Goal: Information Seeking & Learning: Learn about a topic

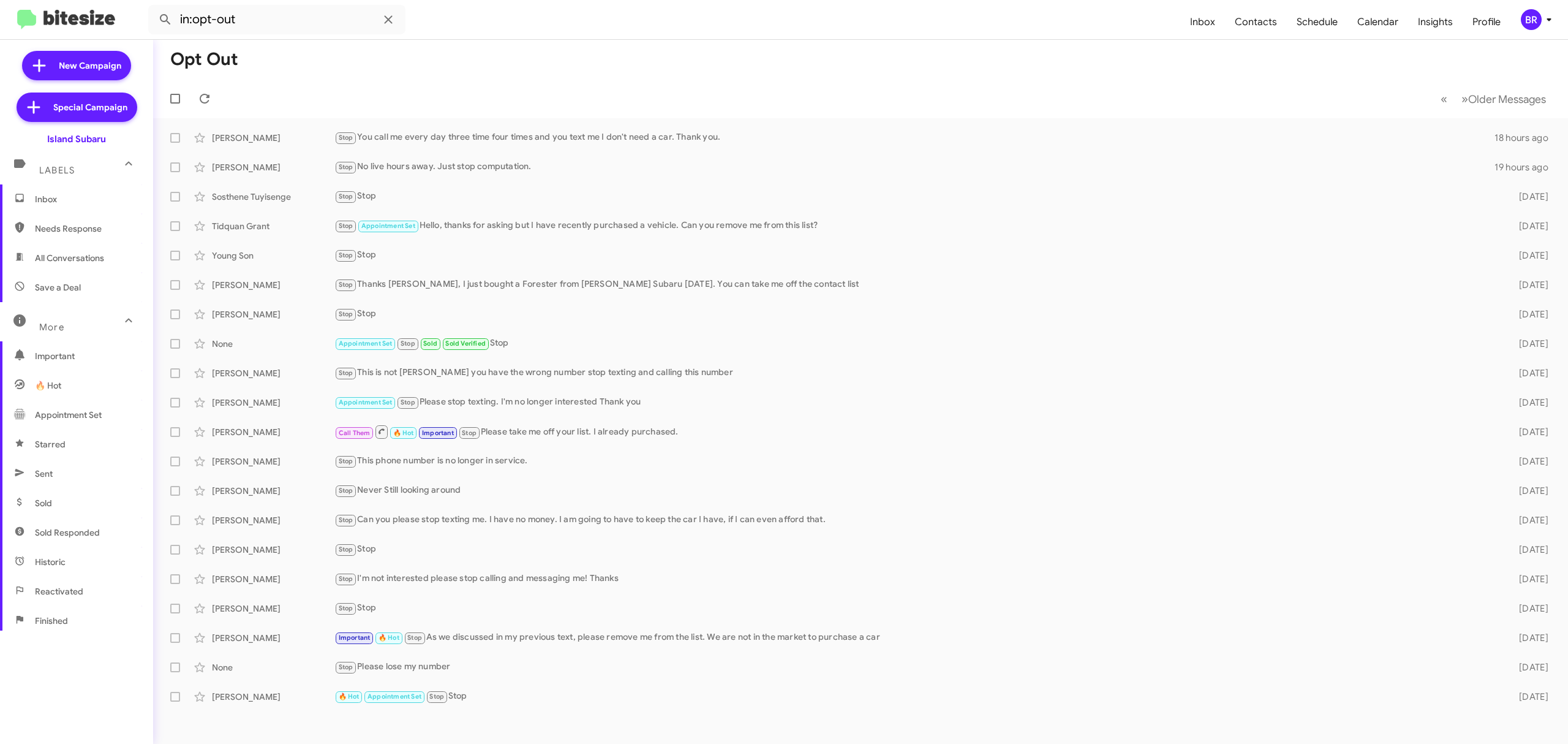
scroll to position [131, 0]
click at [680, 2] on mat-toolbar "in:opt-out Inbox Contacts Schedule Calendar Insights Profile BR" at bounding box center [784, 20] width 1568 height 39
click at [1540, 9] on span "BR" at bounding box center [1538, 20] width 37 height 21
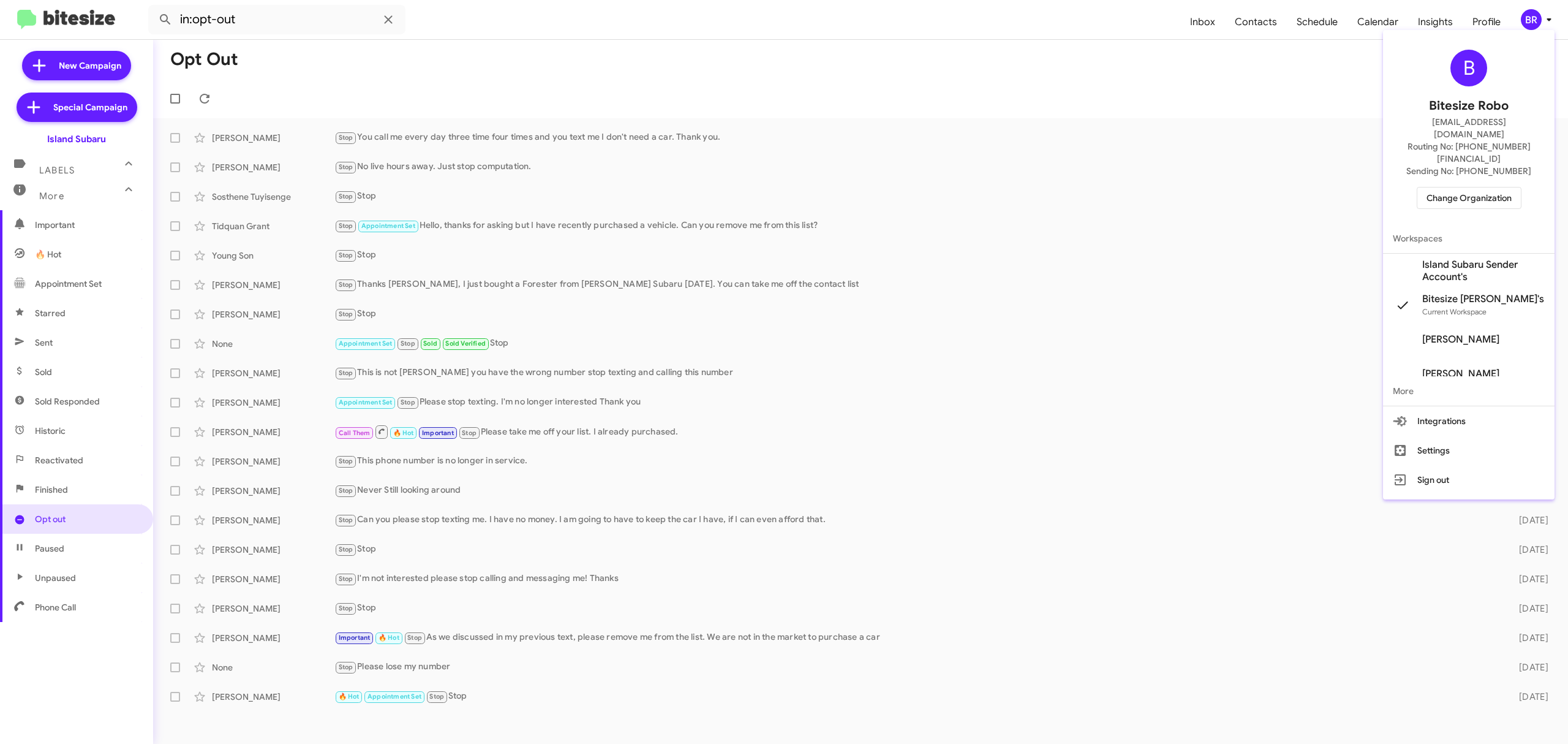
click at [1464, 188] on span "Change Organization" at bounding box center [1469, 198] width 85 height 21
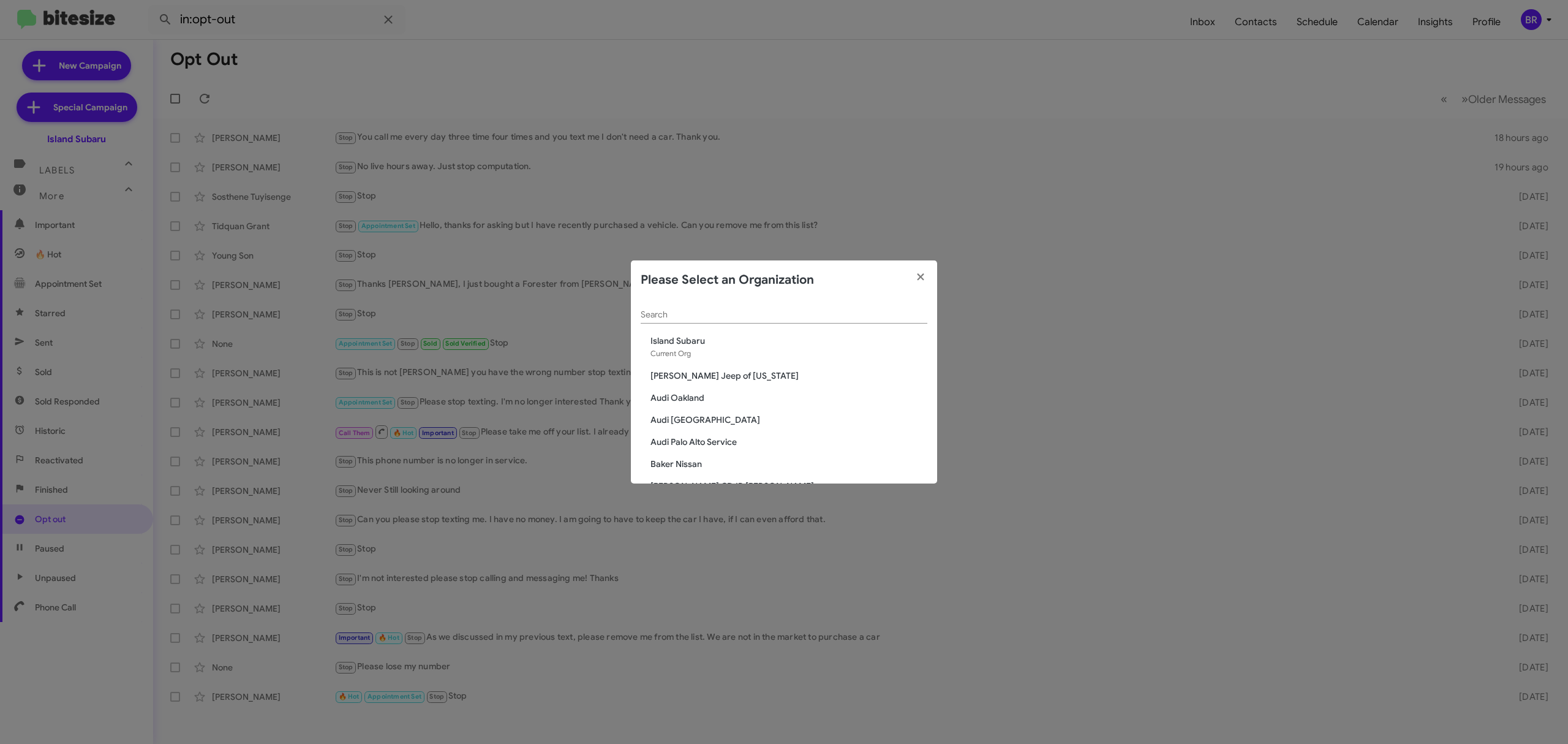
paste input "Daniels Long Chevrolet"
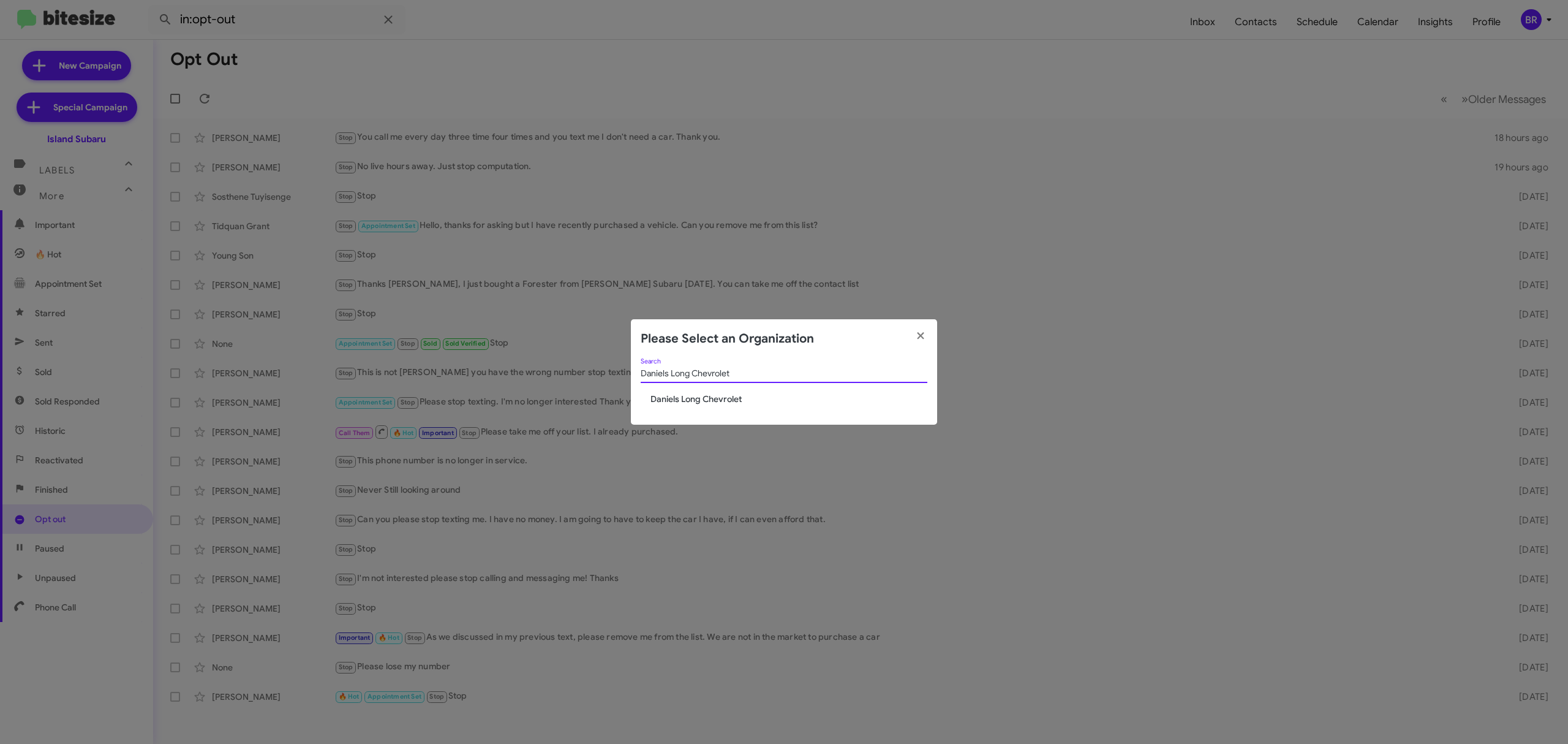
click at [834, 308] on modal-container "Please Select an Organization Daniels Long Chevrolet Search Daniels Long Chevro…" at bounding box center [784, 372] width 1568 height 744
type input "Daniels Long Chevrolet"
click at [692, 393] on span "Daniels Long Chevrolet" at bounding box center [789, 399] width 277 height 13
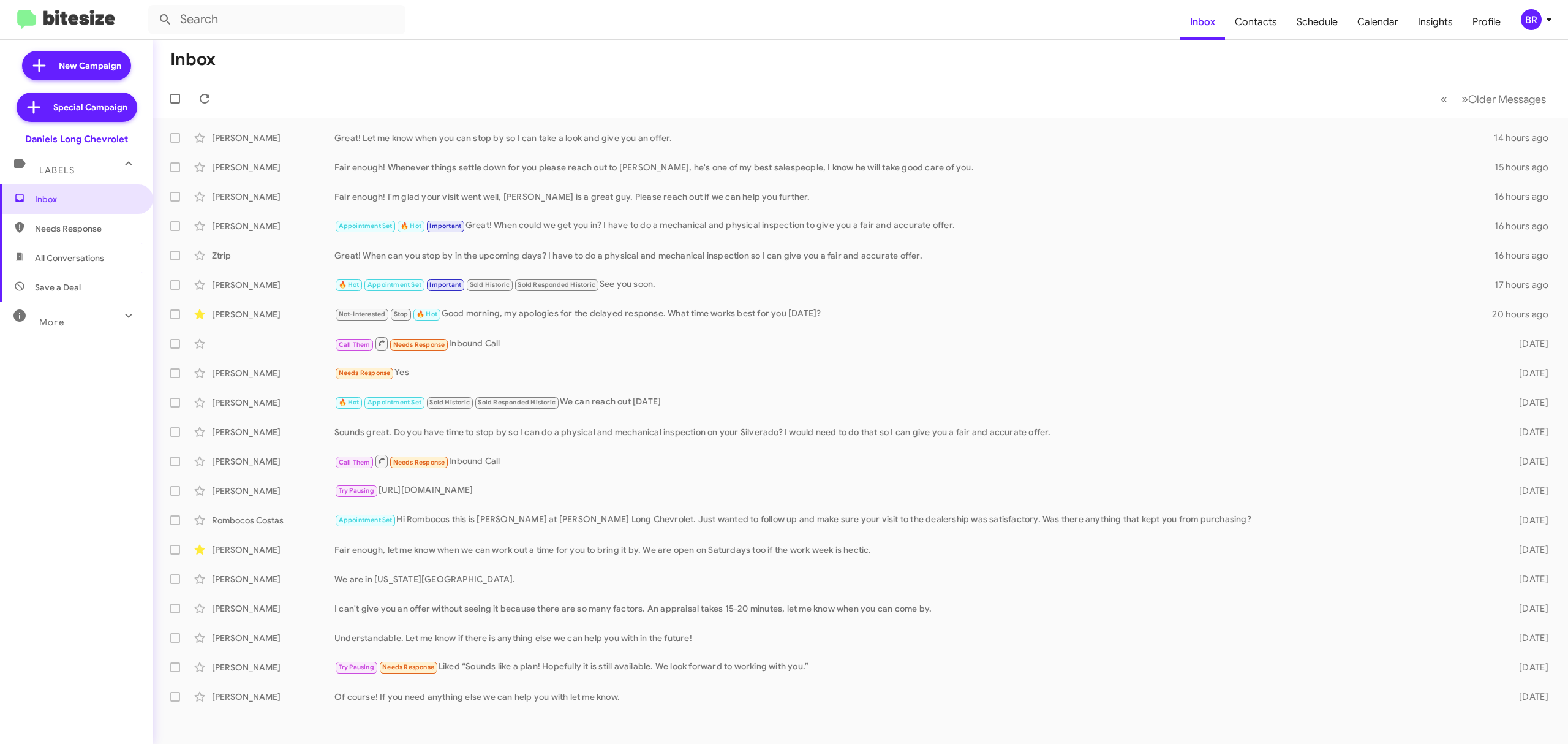
click at [53, 315] on div "More" at bounding box center [64, 316] width 109 height 23
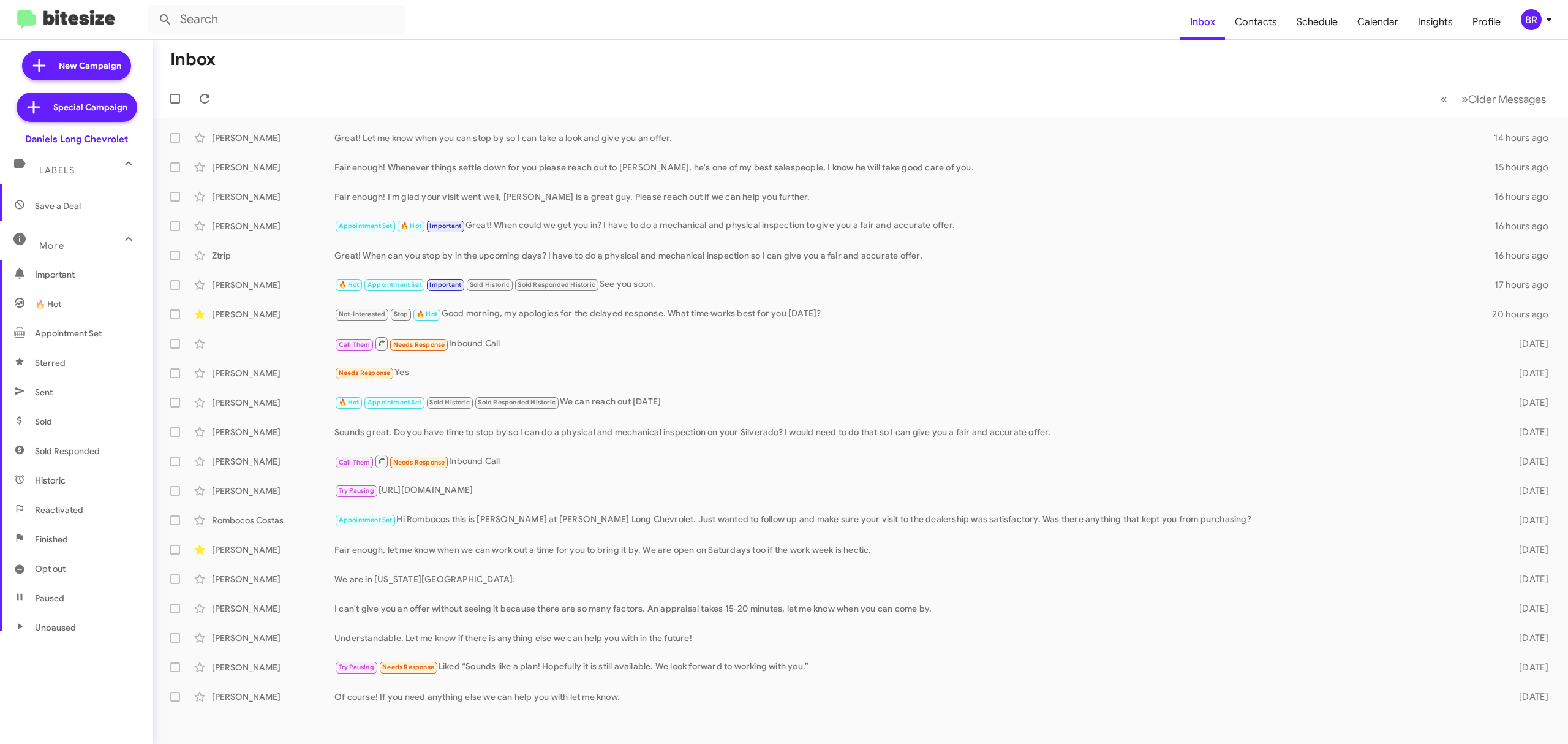
scroll to position [131, 0]
click at [80, 508] on span "Opt out" at bounding box center [77, 518] width 153 height 29
type input "in:opt-out"
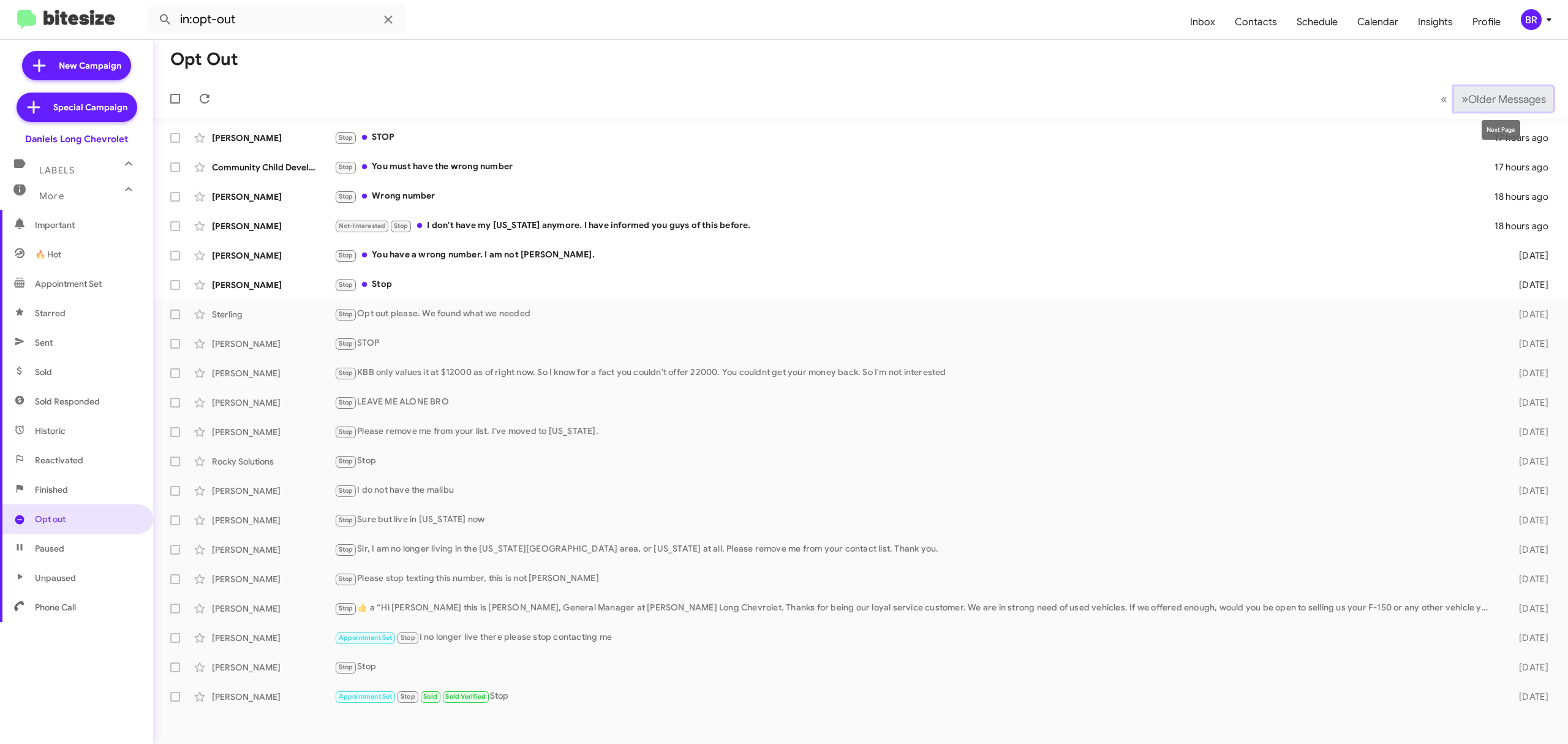
click at [1521, 103] on span "Older Messages" at bounding box center [1506, 99] width 78 height 13
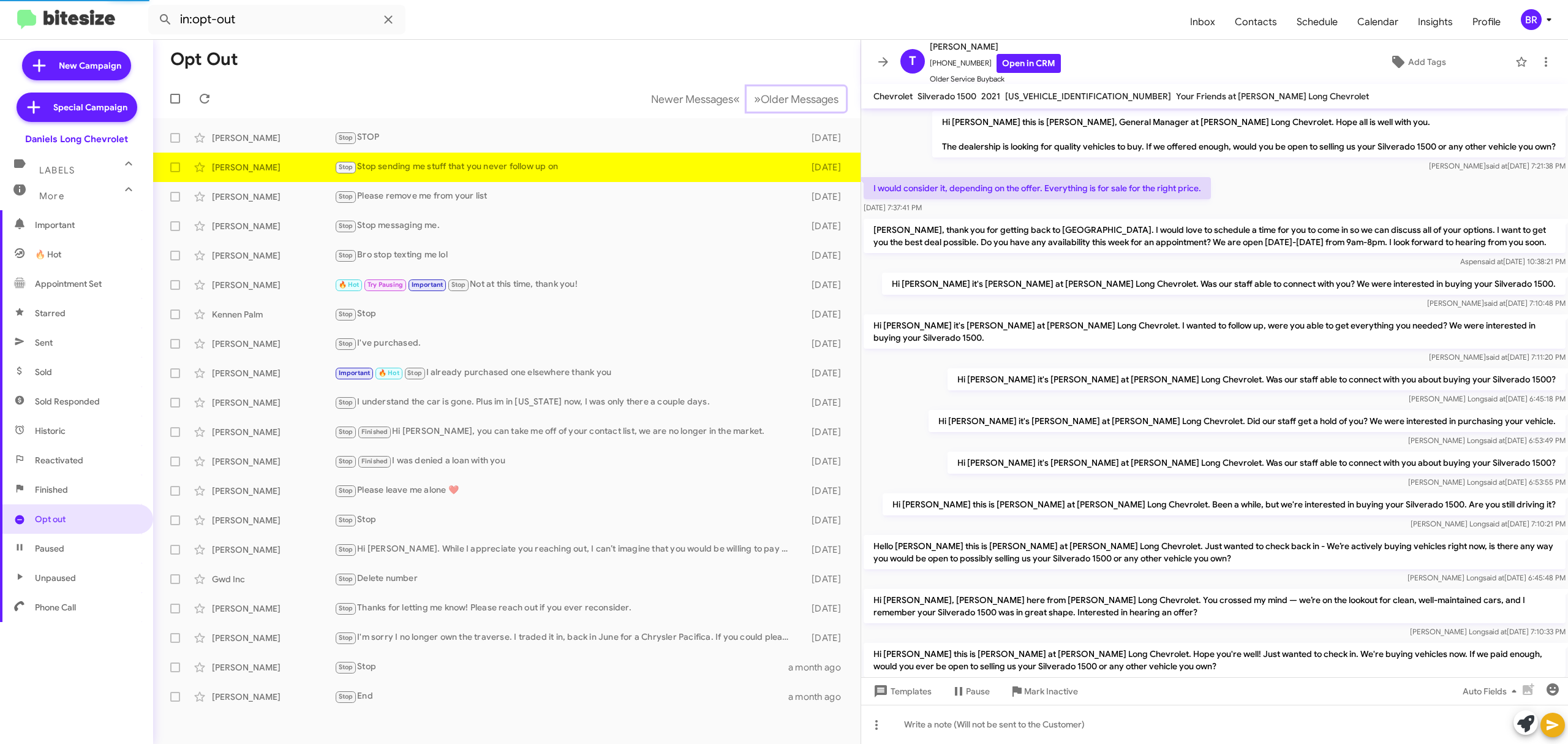
scroll to position [99, 0]
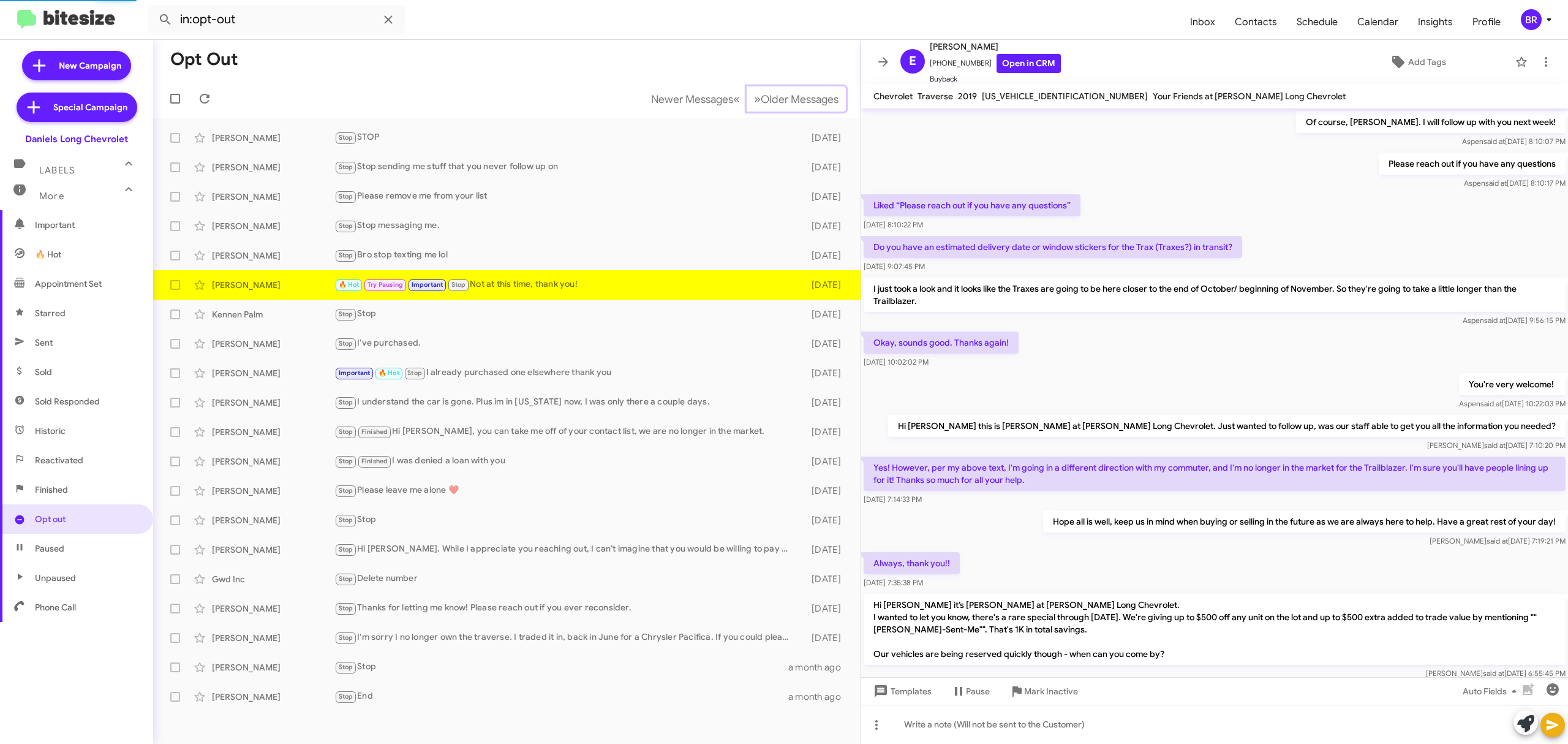
scroll to position [386, 0]
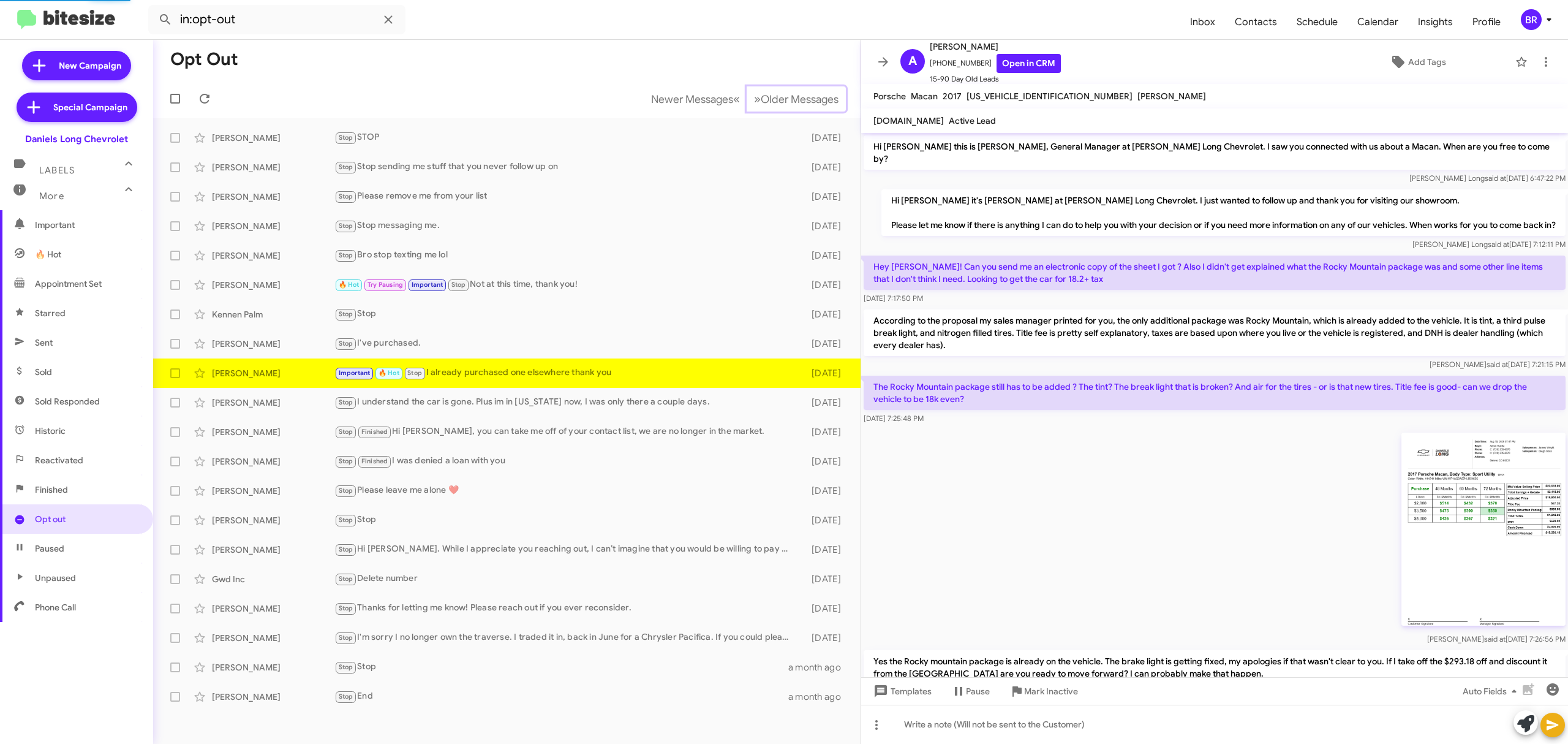
scroll to position [466, 0]
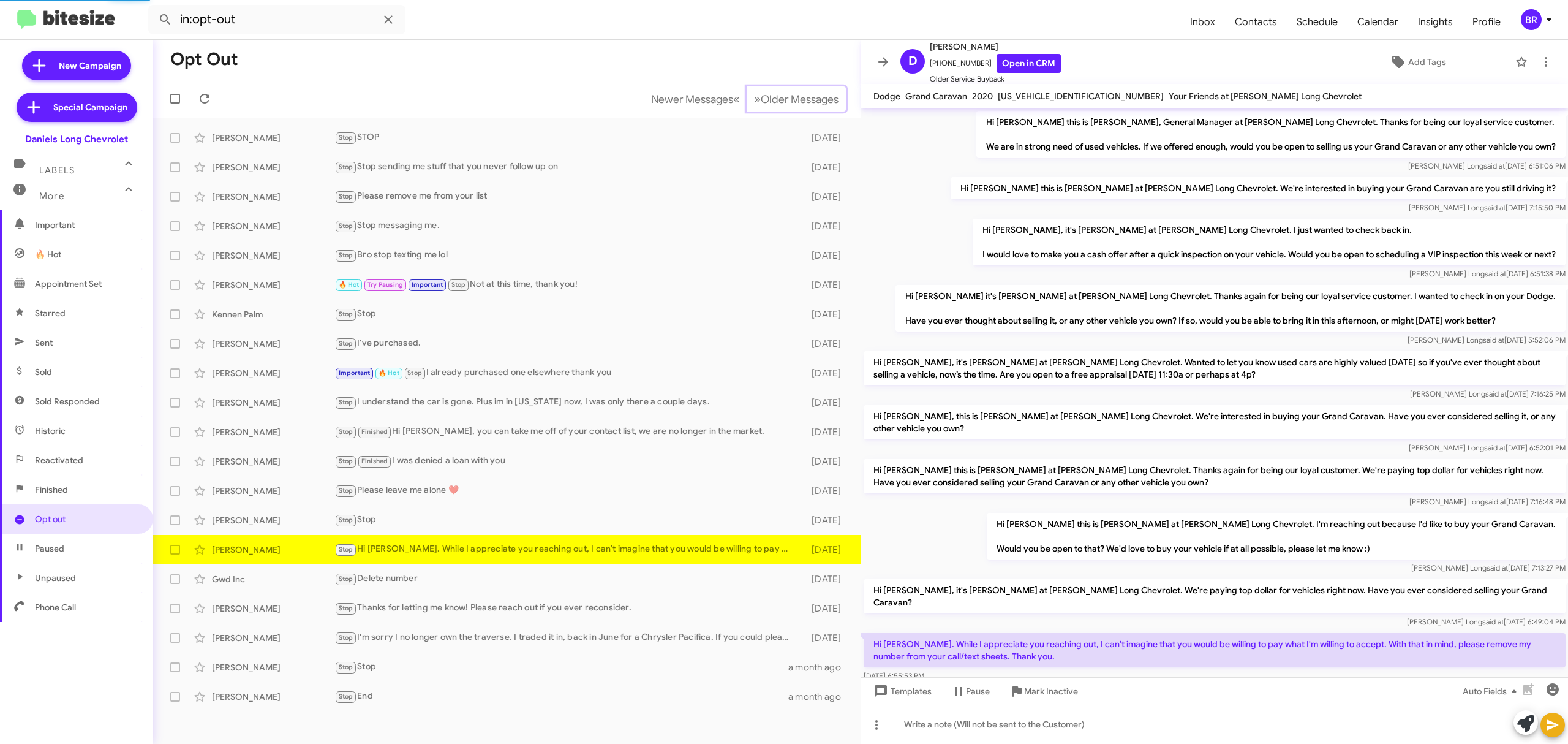
scroll to position [26, 0]
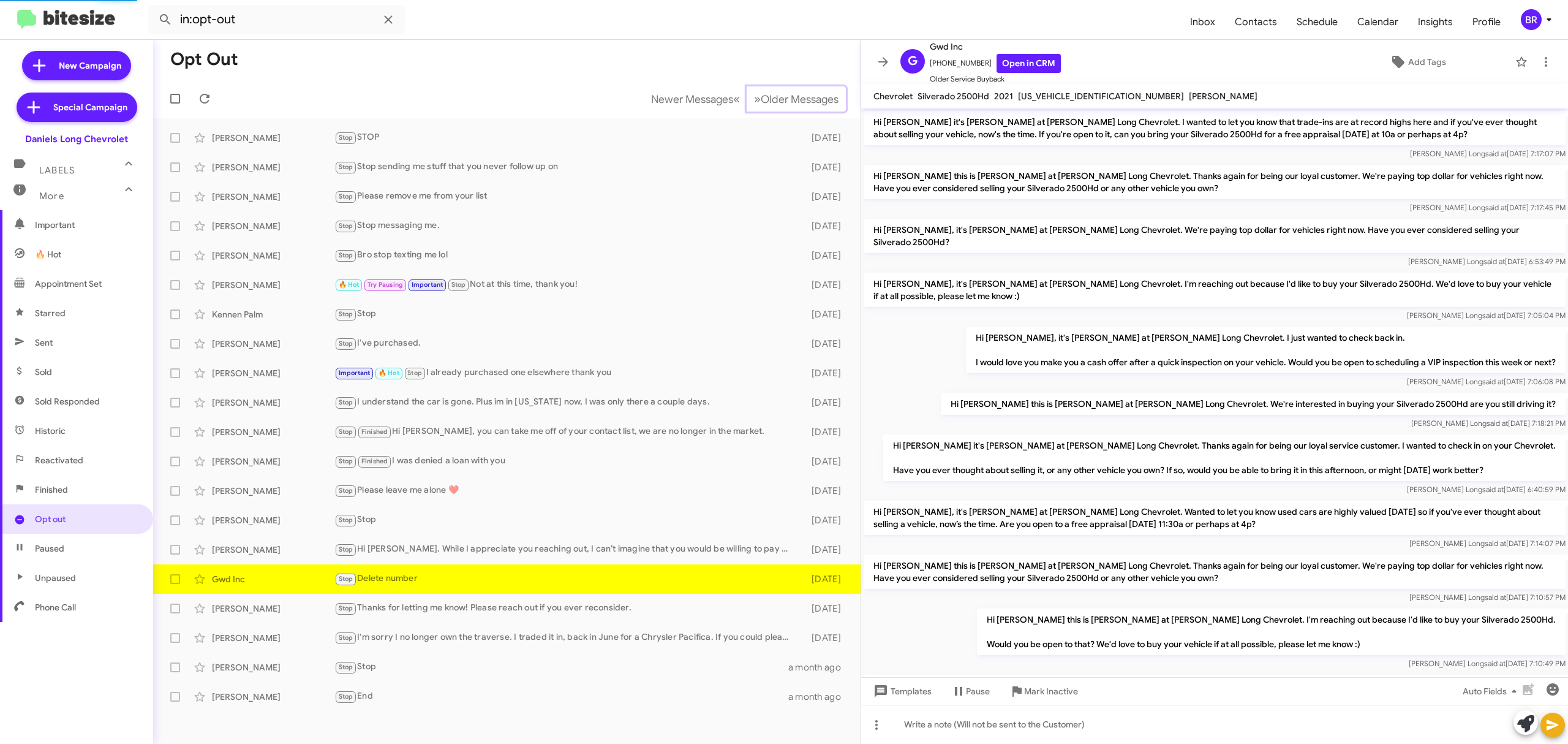
scroll to position [583, 0]
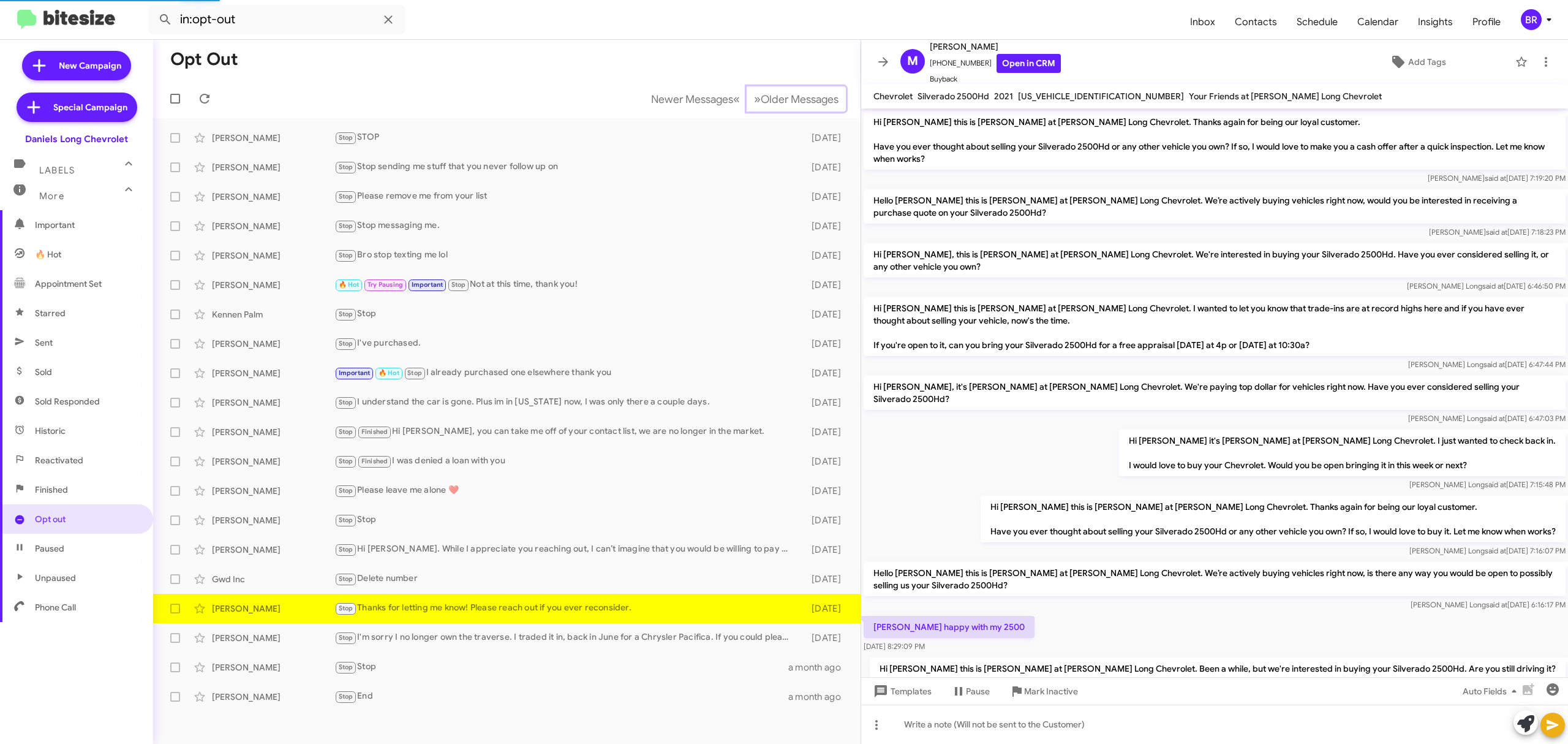
scroll to position [255, 0]
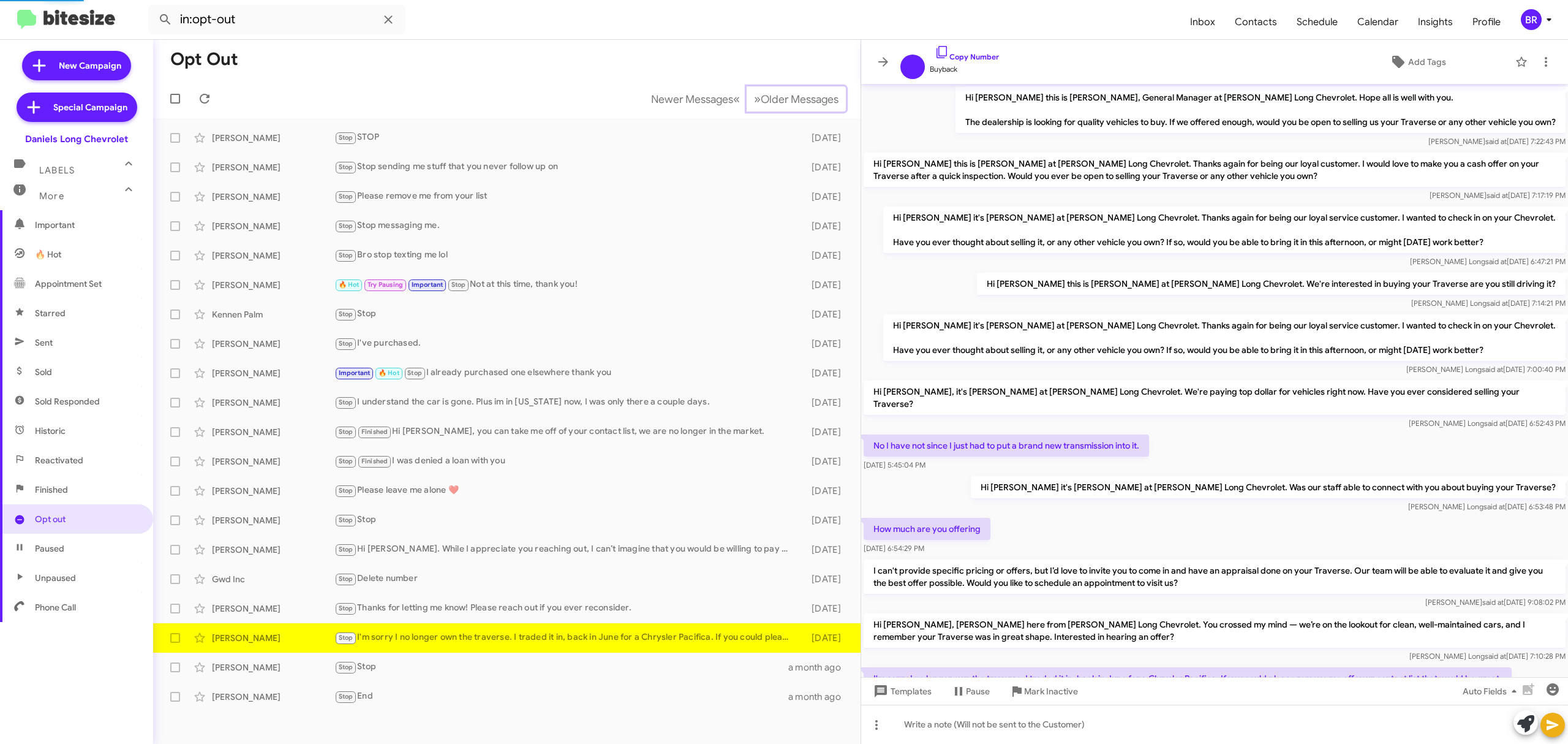
scroll to position [54, 0]
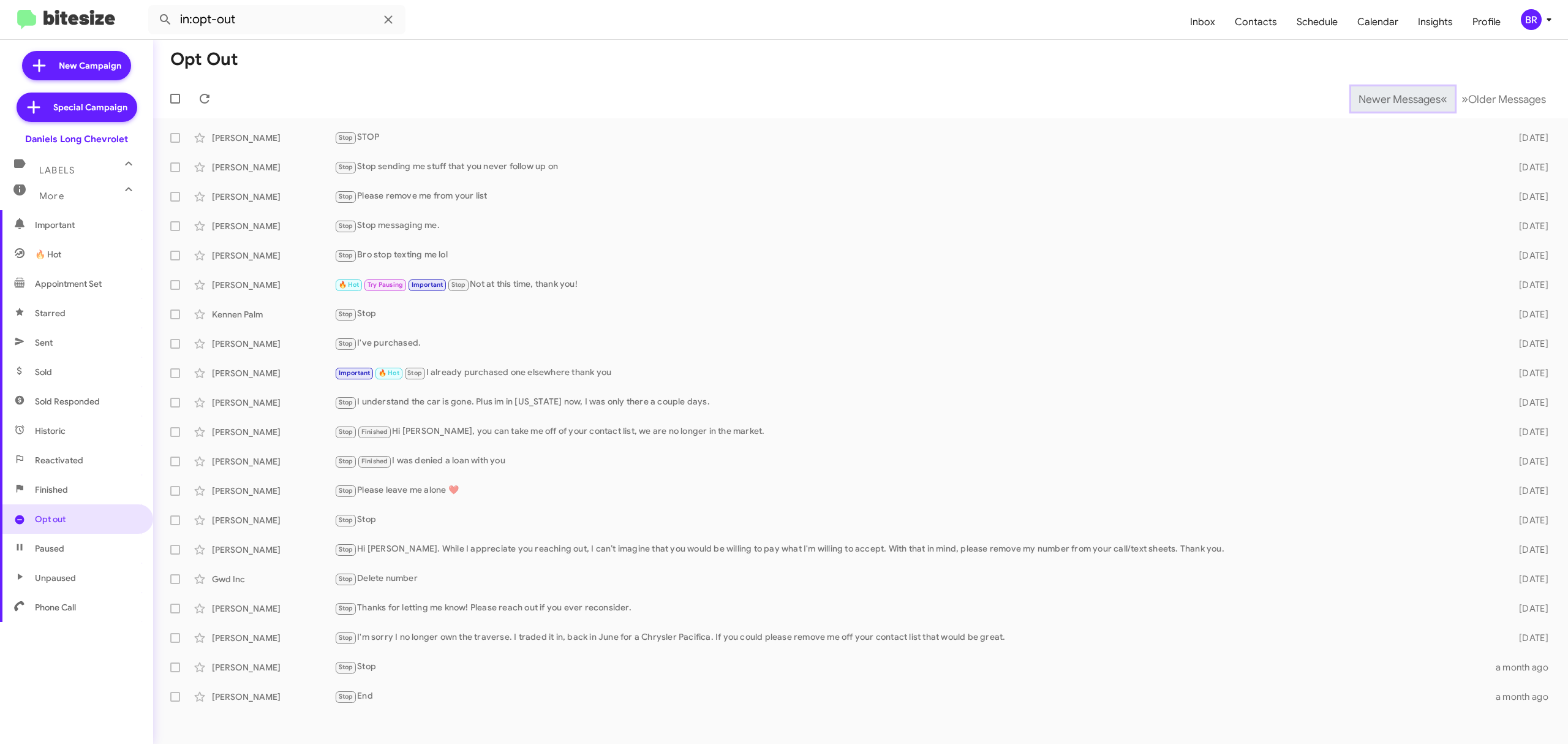
click at [1390, 98] on span "Newer Messages" at bounding box center [1399, 99] width 82 height 13
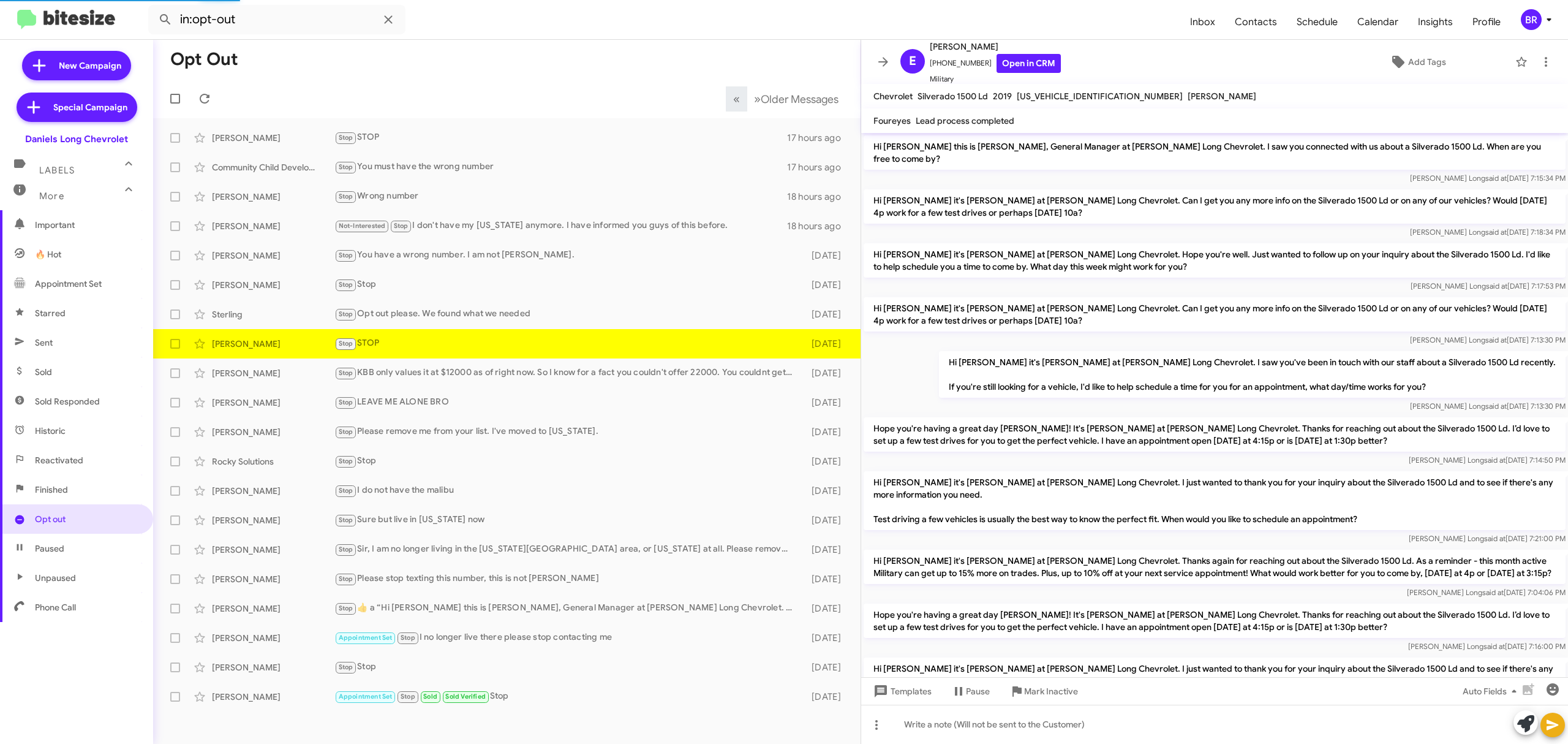
scroll to position [294, 0]
